Goal: Transaction & Acquisition: Download file/media

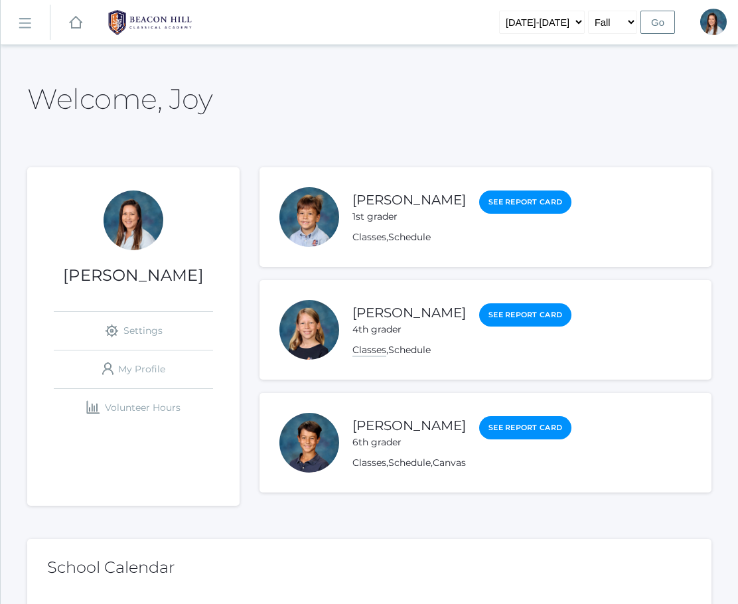
click at [371, 353] on link "Classes" at bounding box center [370, 350] width 34 height 13
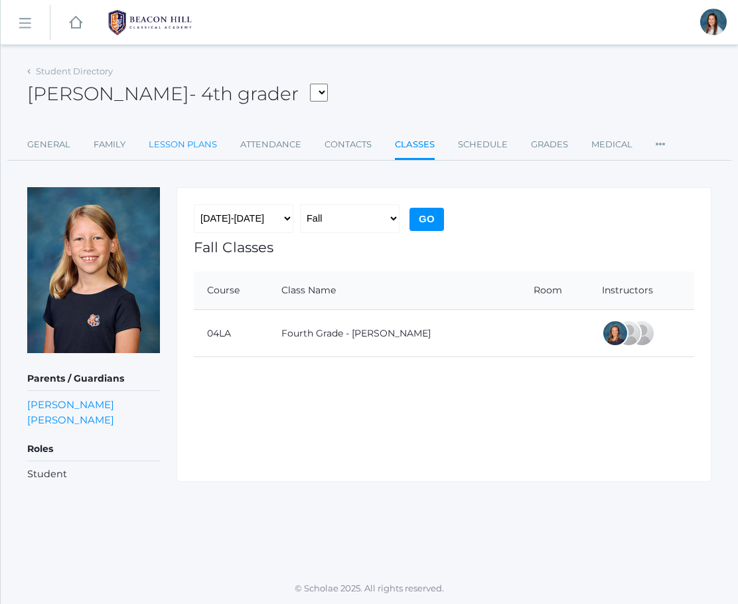
click at [173, 149] on link "Lesson Plans" at bounding box center [183, 144] width 68 height 27
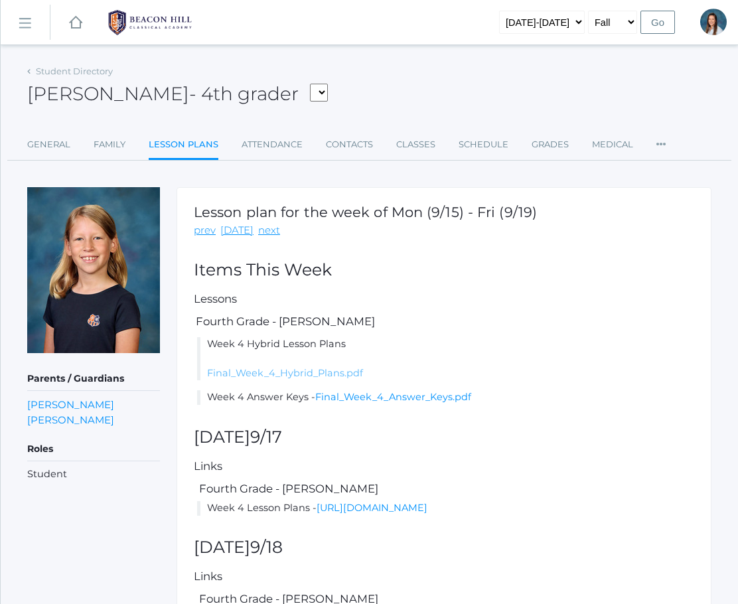
click at [252, 373] on link "Final_Week_4_Hybrid_Plans.pdf" at bounding box center [285, 373] width 156 height 12
click at [73, 31] on link "icons/ui/navigation/home Created with Sketch." at bounding box center [75, 22] width 13 height 44
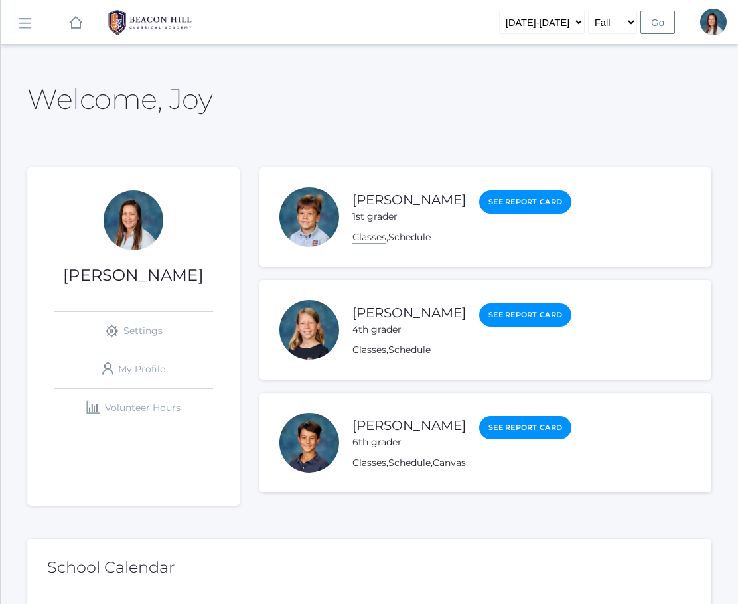
click at [378, 238] on link "Classes" at bounding box center [370, 237] width 34 height 13
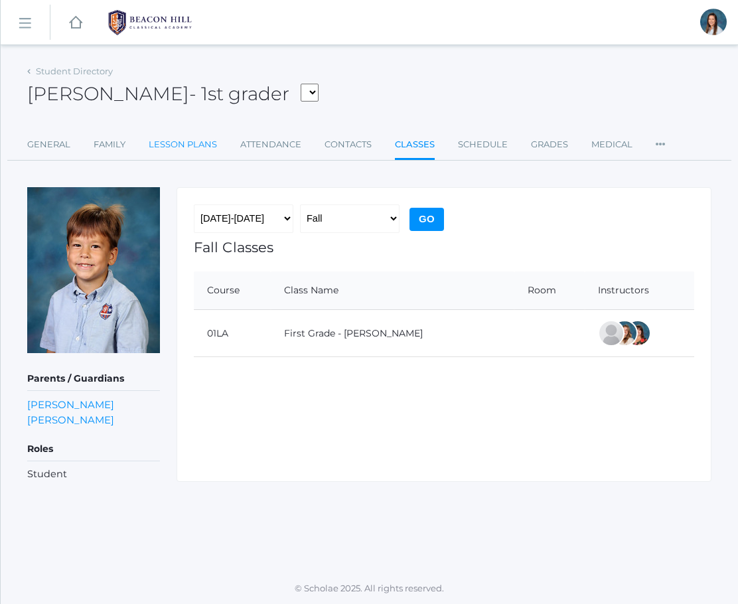
click at [174, 145] on link "Lesson Plans" at bounding box center [183, 144] width 68 height 27
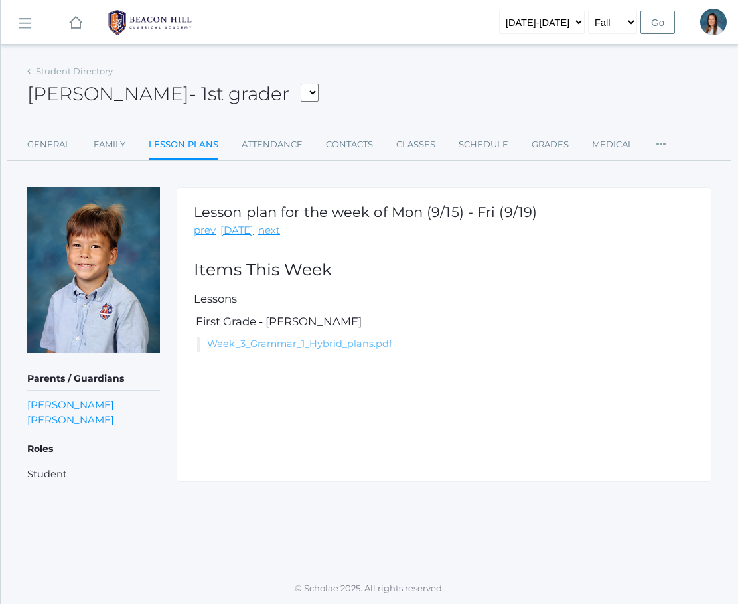
click at [279, 348] on link "Week_3_Grammar_1_Hybrid_plans.pdf" at bounding box center [299, 344] width 185 height 12
